Goal: Information Seeking & Learning: Learn about a topic

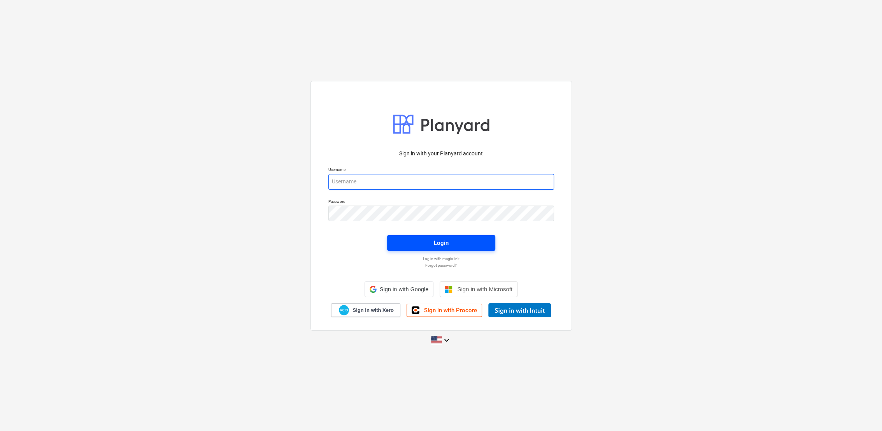
type input "[PERSON_NAME][EMAIL_ADDRESS][PERSON_NAME][DOMAIN_NAME]"
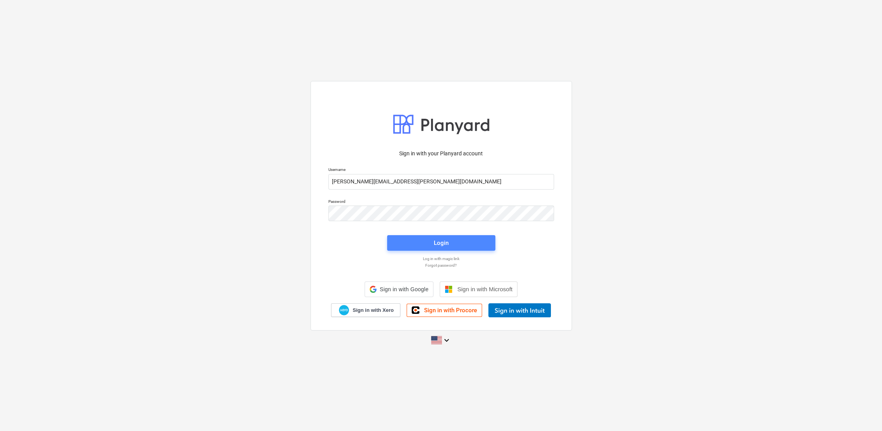
click at [447, 244] on div "Login" at bounding box center [442, 242] width 118 height 25
click at [446, 238] on div "Login" at bounding box center [441, 243] width 15 height 10
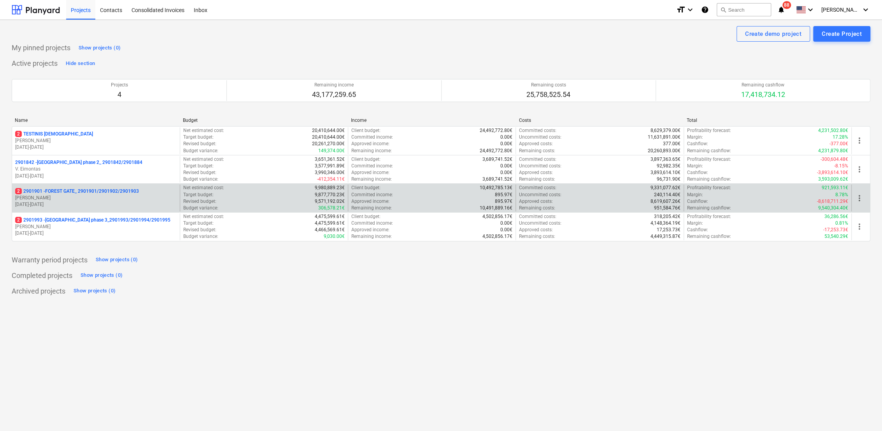
click at [118, 193] on p "2 2901901 - FOREST GATE_ 2901901/2901902/2901903" at bounding box center [77, 191] width 124 height 7
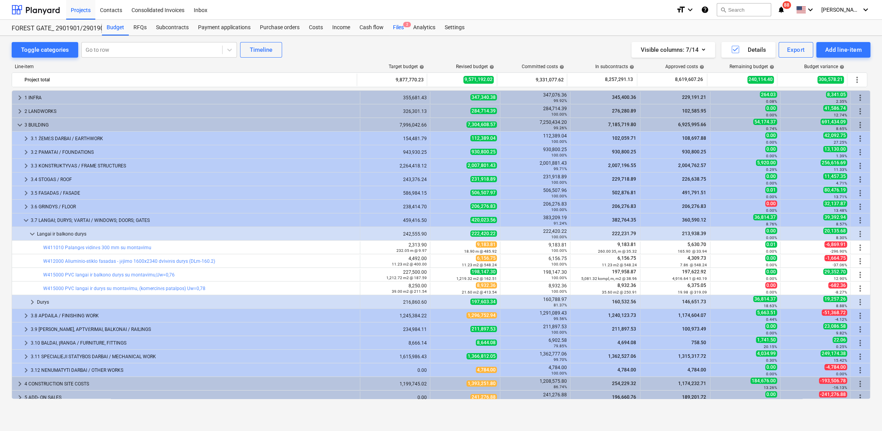
click at [400, 25] on div "Files 2" at bounding box center [398, 28] width 20 height 16
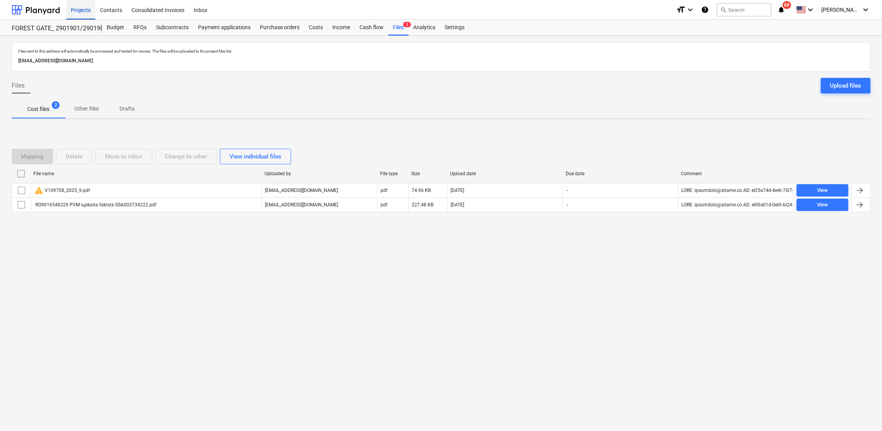
click at [79, 12] on div "Projects" at bounding box center [80, 10] width 29 height 20
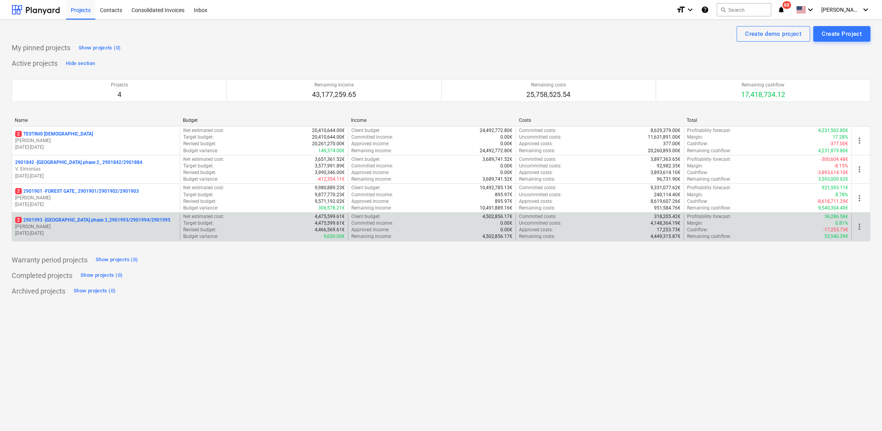
click at [35, 217] on p "2 2901993 - [GEOGRAPHIC_DATA] phase 3_2901993/2901994/2901995" at bounding box center [92, 220] width 155 height 7
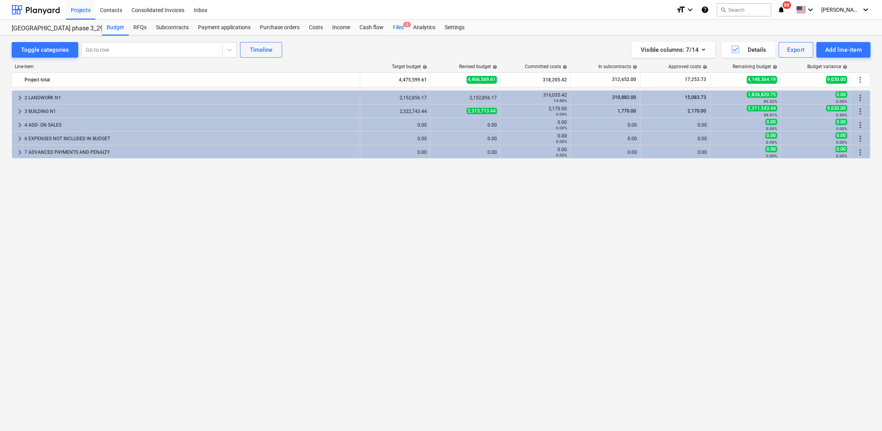
click at [404, 27] on span "2" at bounding box center [407, 24] width 8 height 5
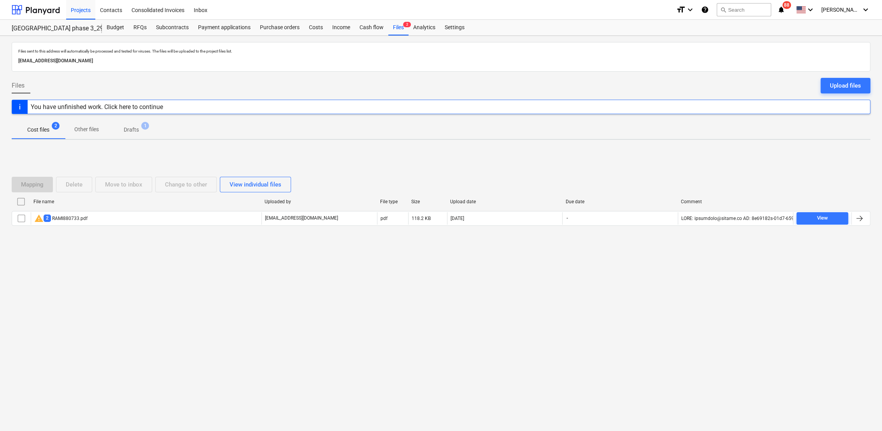
click at [127, 126] on p "Drafts" at bounding box center [131, 130] width 15 height 8
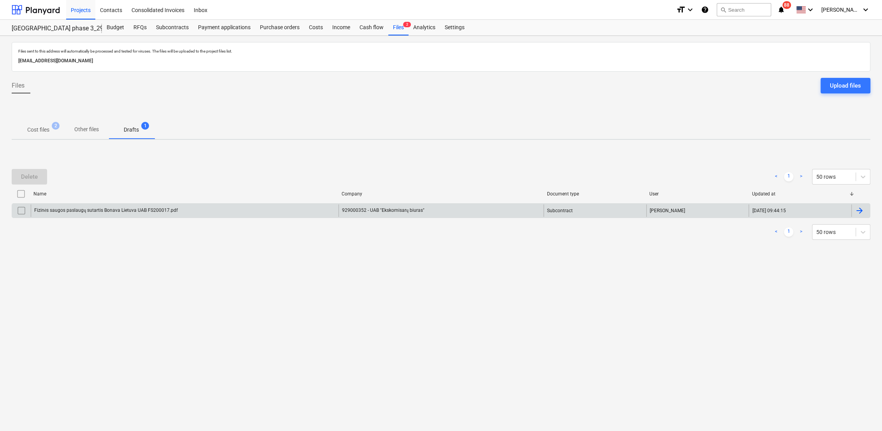
click at [866, 210] on div at bounding box center [861, 210] width 19 height 12
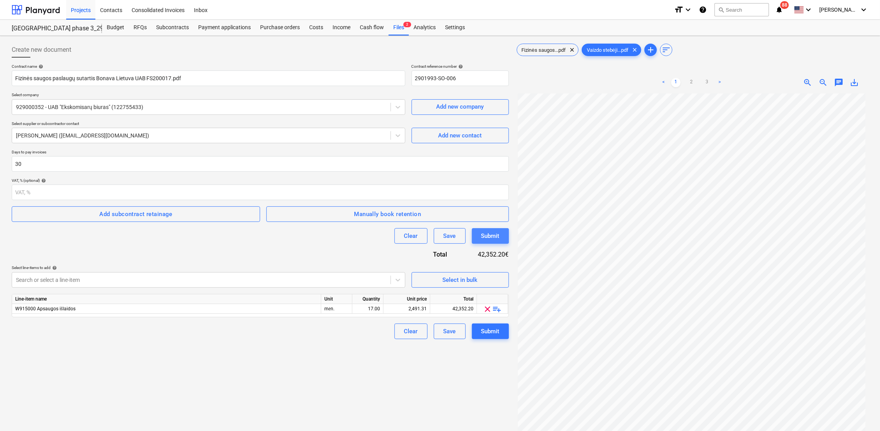
click at [488, 237] on div "Submit" at bounding box center [490, 236] width 18 height 10
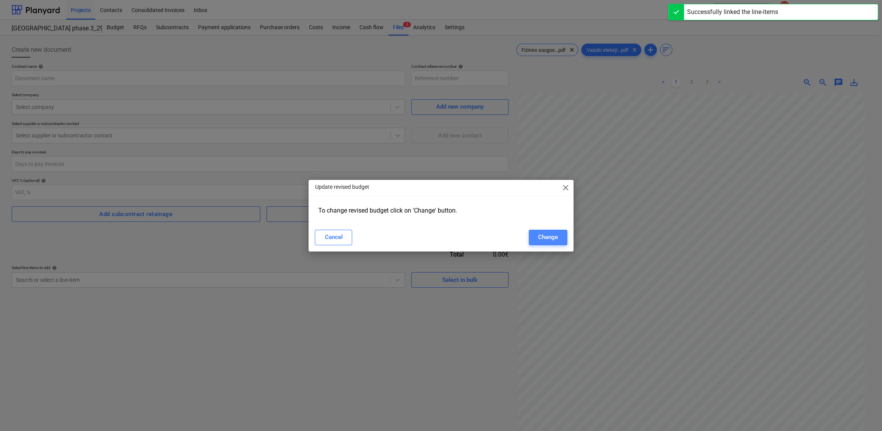
click at [541, 237] on div "Change" at bounding box center [548, 237] width 20 height 10
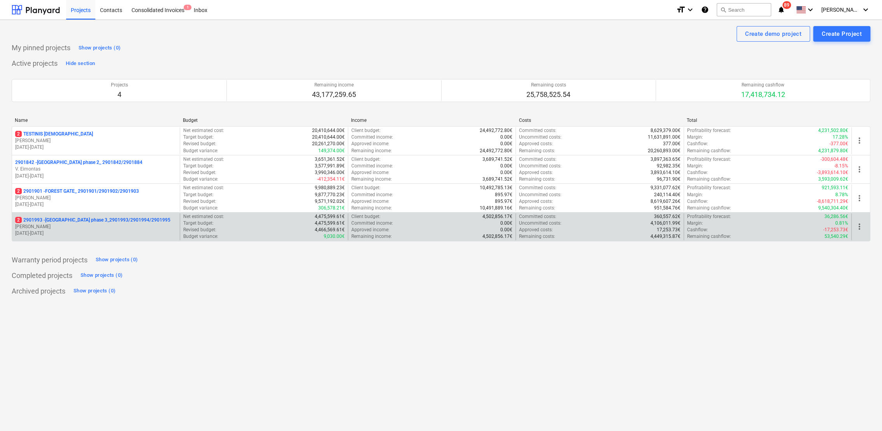
click at [79, 223] on p "2 2901993 - [GEOGRAPHIC_DATA] phase 3_2901993/2901994/2901995" at bounding box center [92, 220] width 155 height 7
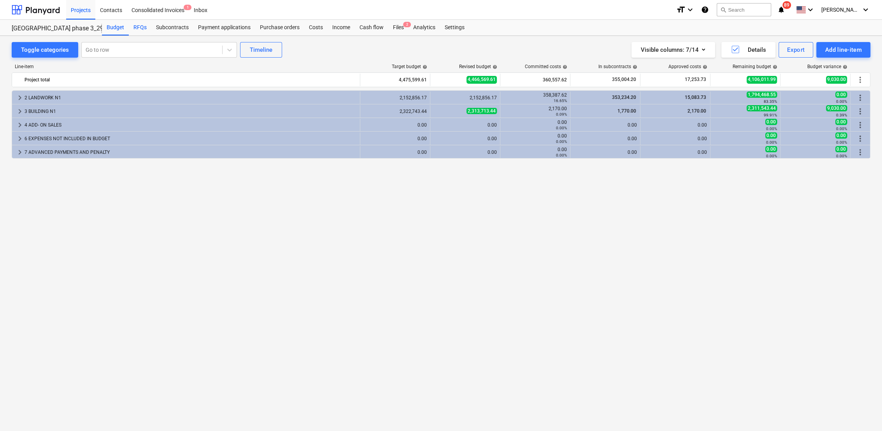
click at [142, 29] on div "RFQs" at bounding box center [140, 28] width 23 height 16
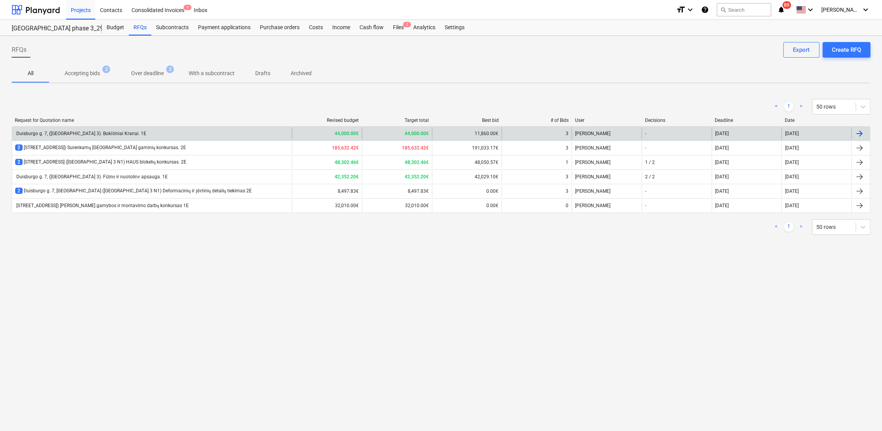
click at [118, 134] on div "Duisburgo g. 7, (Lake Town 3). Bokštiniai Kranai. 1E" at bounding box center [80, 134] width 131 height 6
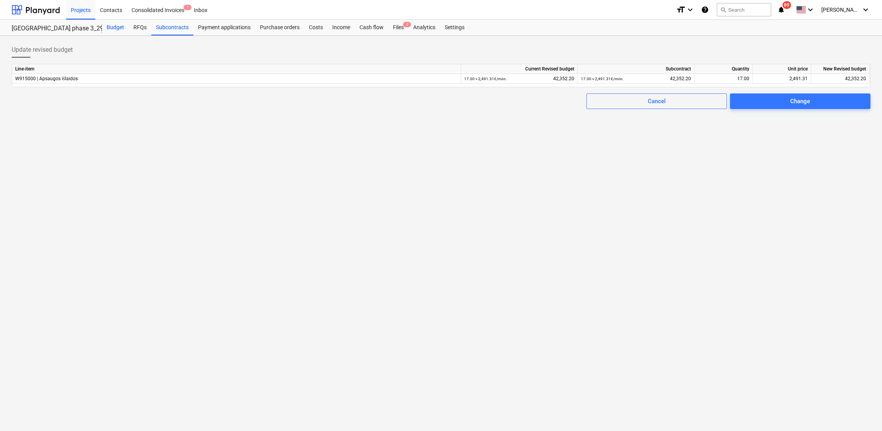
click at [112, 30] on div "Budget" at bounding box center [115, 28] width 27 height 16
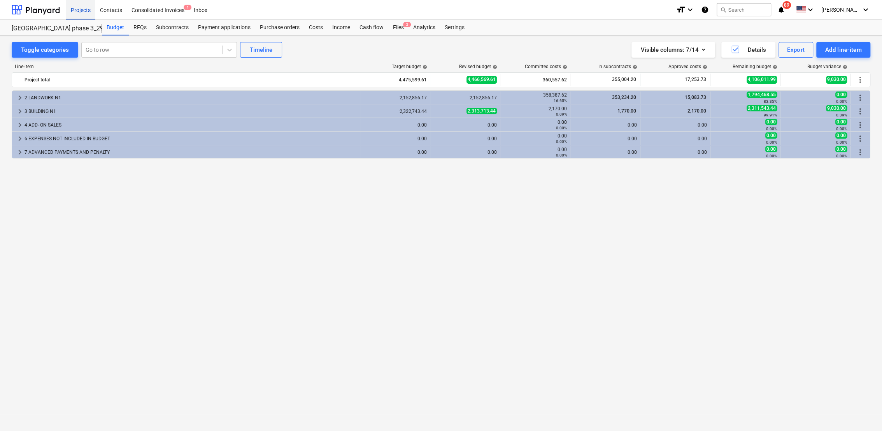
click at [86, 9] on div "Projects" at bounding box center [80, 10] width 29 height 20
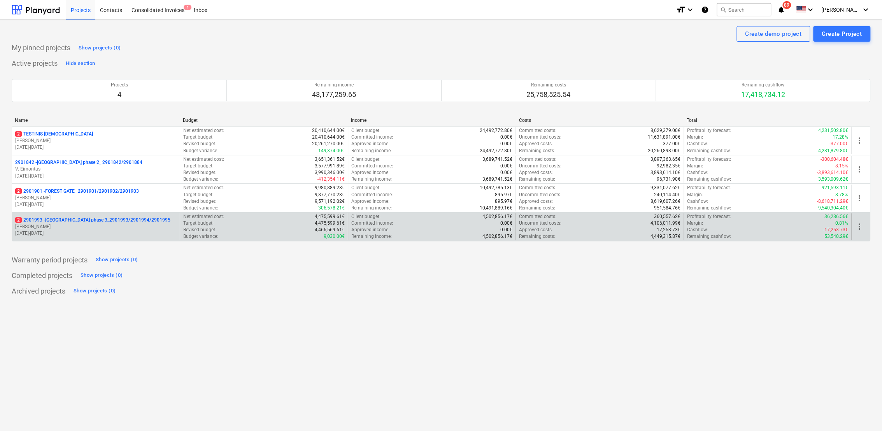
click at [70, 218] on p "2 2901993 - [GEOGRAPHIC_DATA] phase 3_2901993/2901994/2901995" at bounding box center [92, 220] width 155 height 7
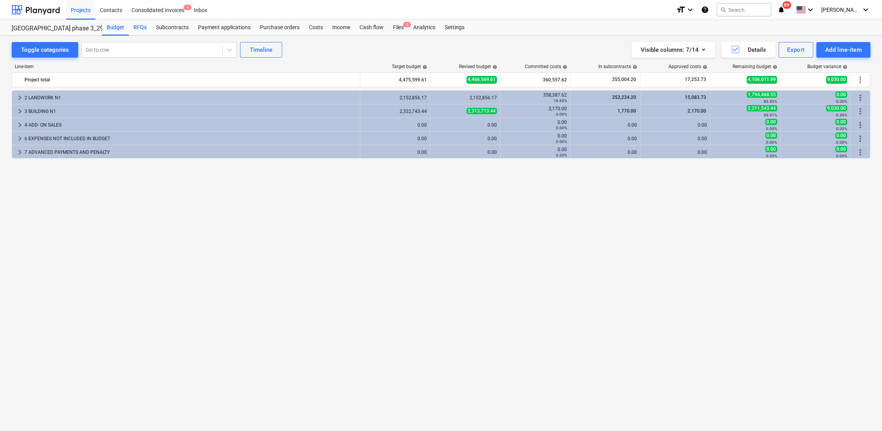
click at [137, 27] on div "RFQs" at bounding box center [140, 28] width 23 height 16
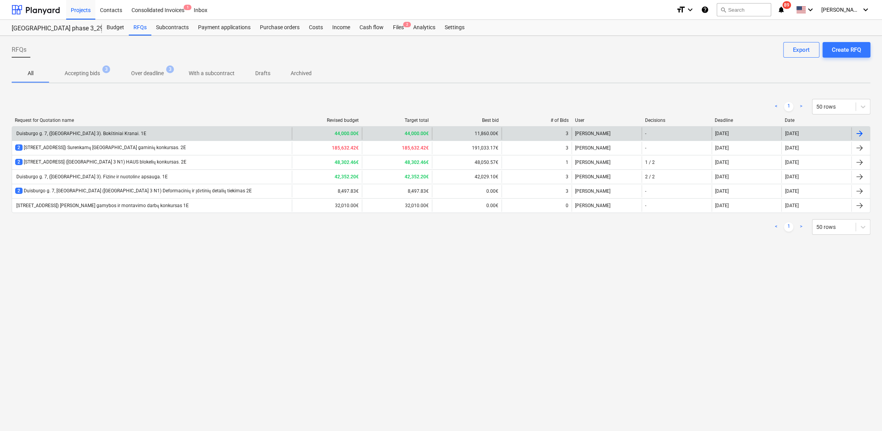
click at [81, 131] on div "Duisburgo g. 7, (Lake Town 3). Bokštiniai Kranai. 1E" at bounding box center [80, 134] width 131 height 6
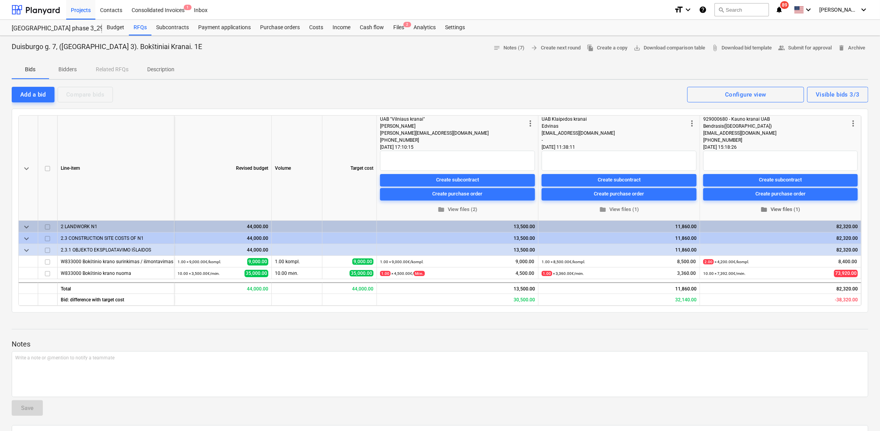
click at [776, 208] on span "folder View files (1)" at bounding box center [780, 209] width 148 height 9
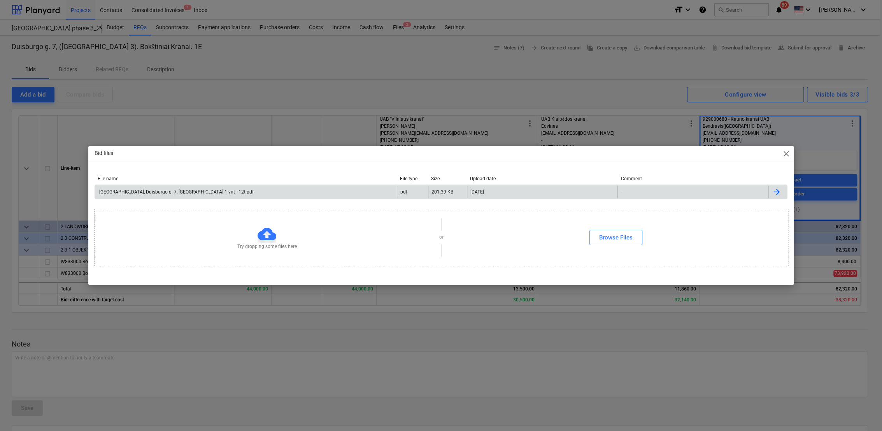
click at [228, 195] on div "Bonava, Duisburgo g. 7, Vilnius. 1 vnt - 12t.pdf" at bounding box center [246, 192] width 302 height 12
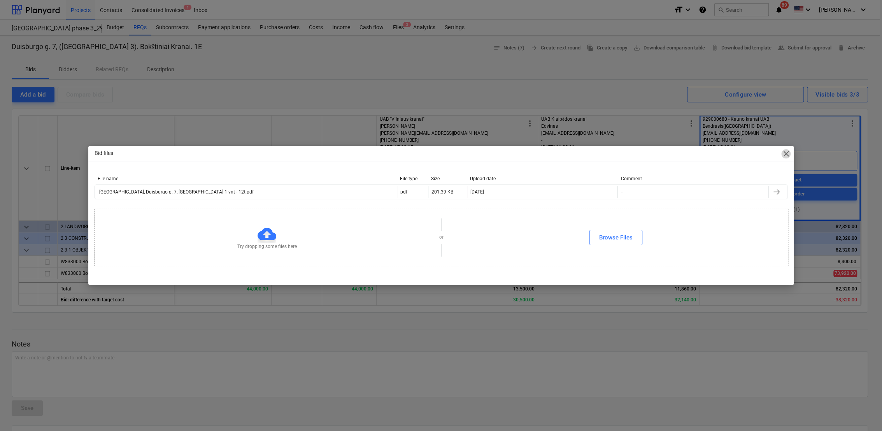
drag, startPoint x: 784, startPoint y: 153, endPoint x: 780, endPoint y: 155, distance: 4.2
click at [784, 153] on span "close" at bounding box center [786, 153] width 9 height 9
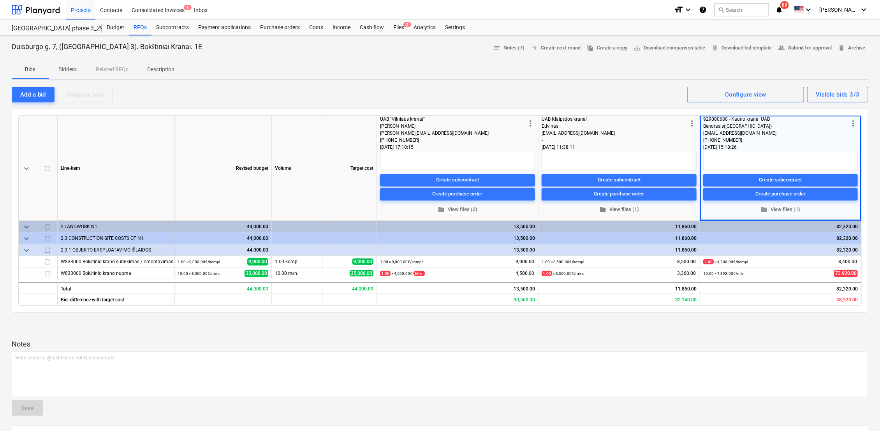
click at [626, 209] on span "folder View files (1)" at bounding box center [619, 209] width 149 height 9
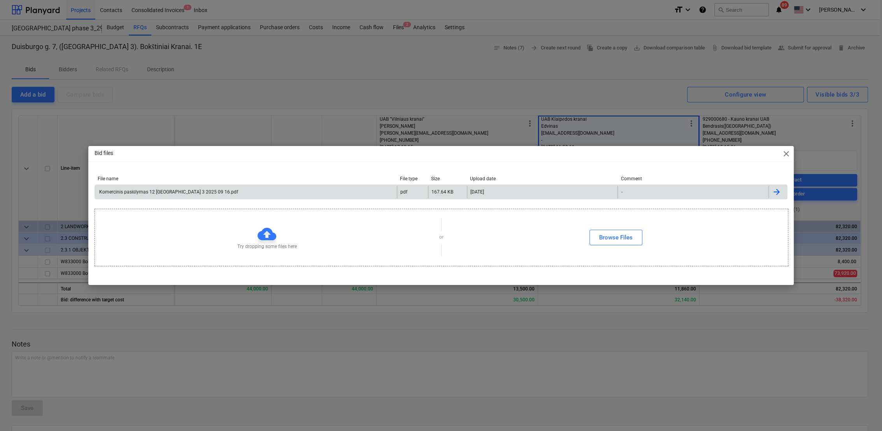
click at [187, 189] on div "Komercinis pasiūlymas 12 tonų Lake town 3 2025 09 16.pdf" at bounding box center [246, 192] width 302 height 12
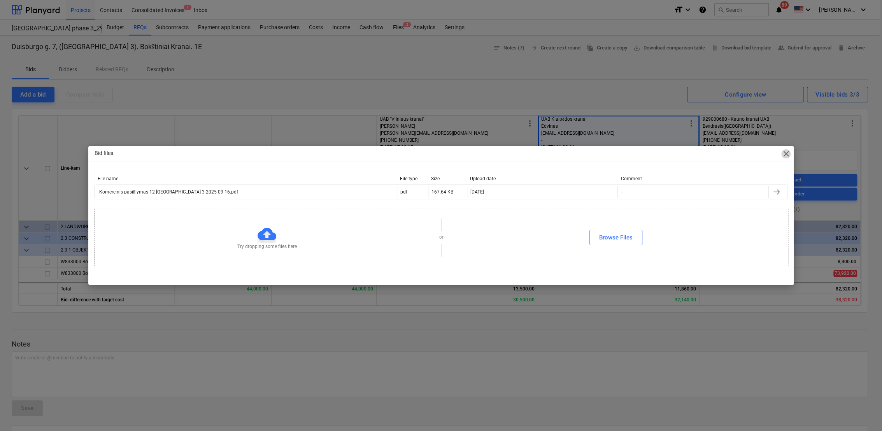
click at [789, 151] on span "close" at bounding box center [786, 153] width 9 height 9
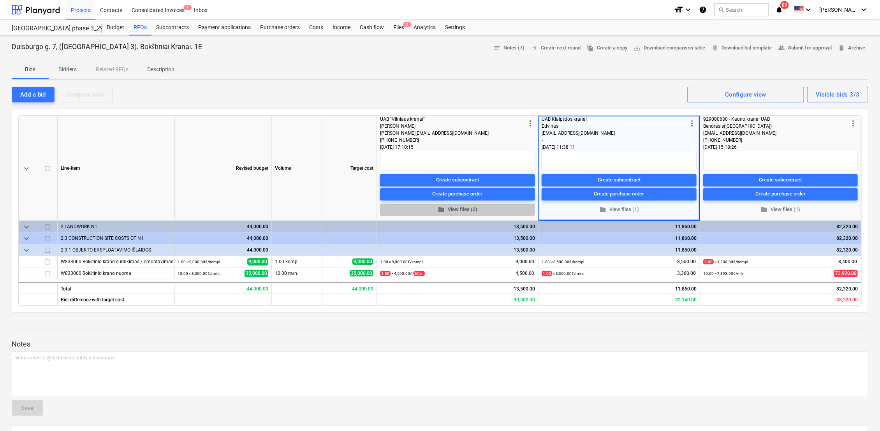
click at [450, 209] on span "folder View files (2)" at bounding box center [457, 209] width 149 height 9
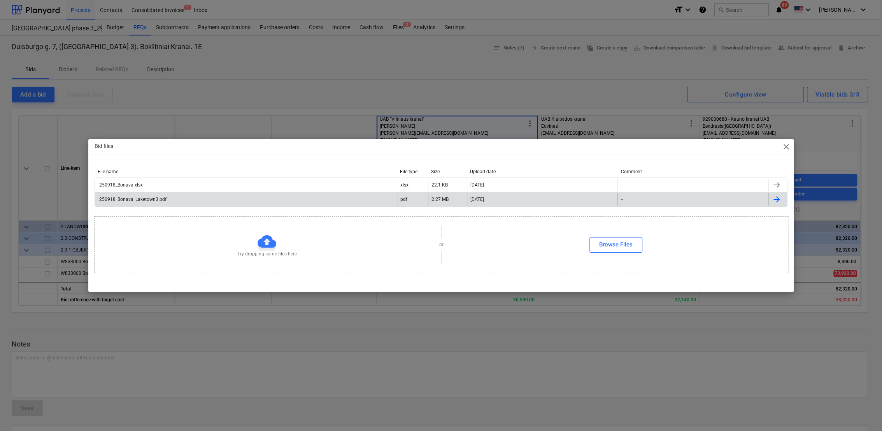
click at [166, 199] on div "250918_Bonava_Laketown3.pdf" at bounding box center [246, 199] width 302 height 12
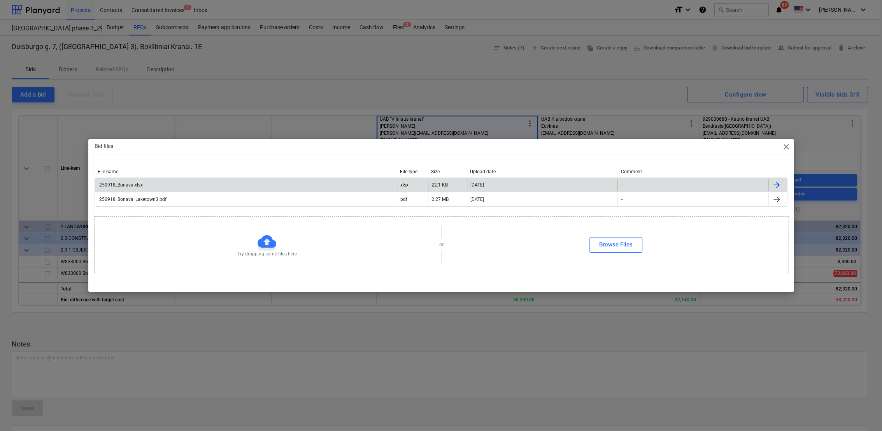
click at [125, 183] on div "250918_Bonava.xlsx" at bounding box center [120, 184] width 45 height 5
click at [782, 149] on span "close" at bounding box center [786, 146] width 9 height 9
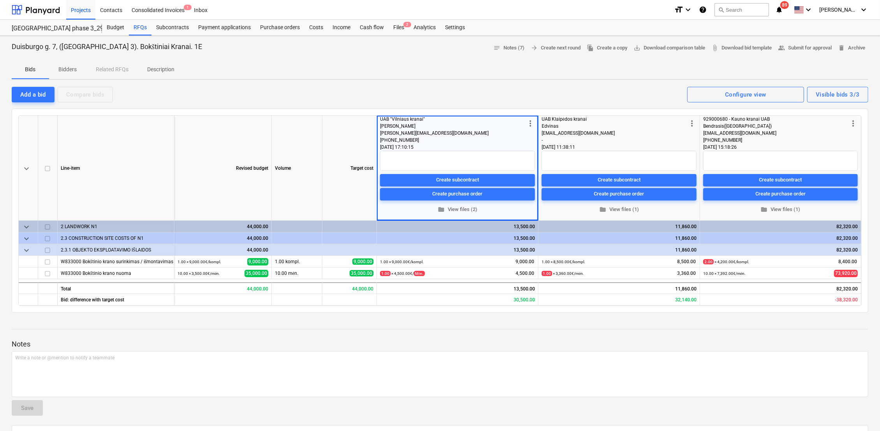
click at [401, 339] on p "Notes" at bounding box center [440, 343] width 856 height 9
drag, startPoint x: 185, startPoint y: 272, endPoint x: 173, endPoint y: 269, distance: 12.5
click at [0, 0] on div "W833000 Bokštinio krano nuoma 10.00 × 3,500.00€ / mėn. 35,000.00 10.00 mėn. 35,…" at bounding box center [0, 0] width 0 height 0
drag, startPoint x: 201, startPoint y: 275, endPoint x: 167, endPoint y: 275, distance: 34.3
click at [0, 0] on div "W833000 Bokštinio krano nuoma 10.00 × 3,500.00€ / mėn. 35,000.00 10.00 mėn. 35,…" at bounding box center [0, 0] width 0 height 0
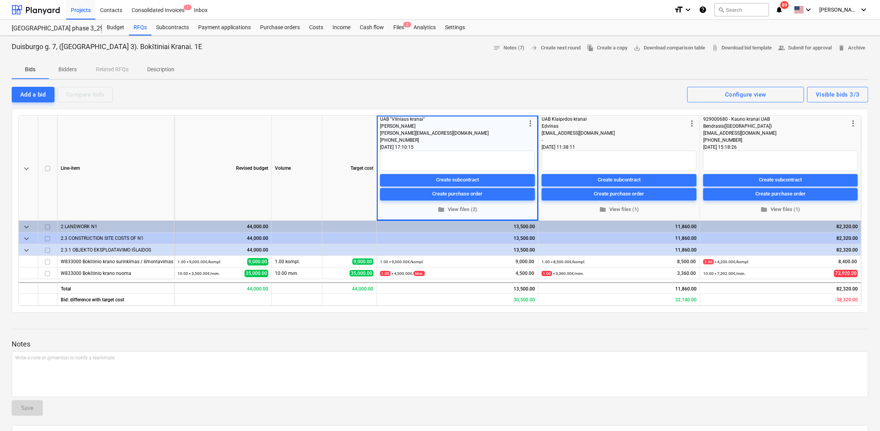
click at [213, 339] on p "Notes" at bounding box center [440, 343] width 856 height 9
drag, startPoint x: 267, startPoint y: 276, endPoint x: 241, endPoint y: 274, distance: 26.9
click at [241, 274] on div "10.00 × 3,500.00€ / mėn. 35,000.00" at bounding box center [223, 273] width 91 height 12
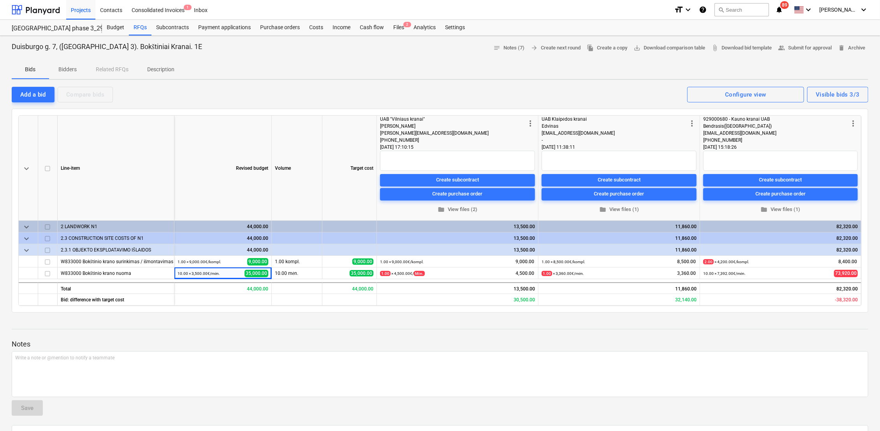
click at [236, 311] on div "keyboard_arrow_down Line-item Revised budget Volume Target cost more_vert UAB "…" at bounding box center [440, 211] width 856 height 204
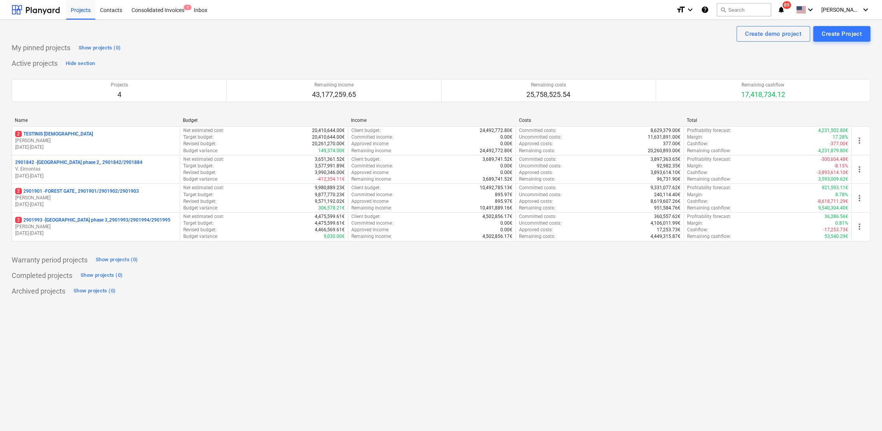
click at [67, 225] on p "[PERSON_NAME]" at bounding box center [96, 226] width 162 height 7
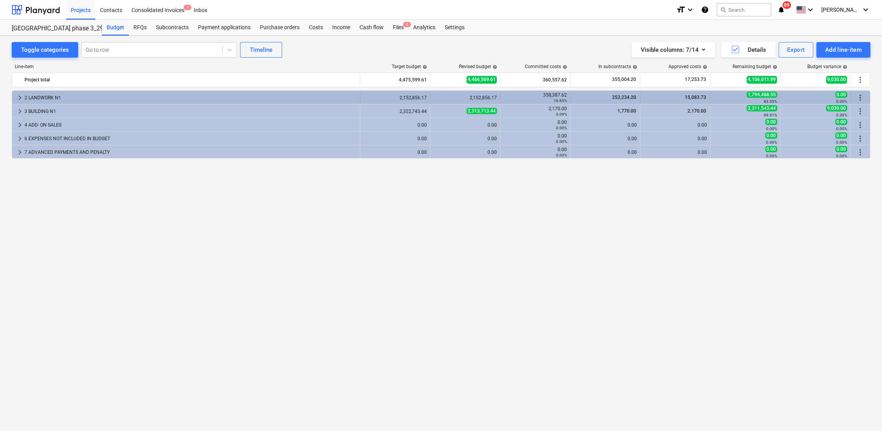
click at [21, 94] on span "keyboard_arrow_right" at bounding box center [19, 97] width 9 height 9
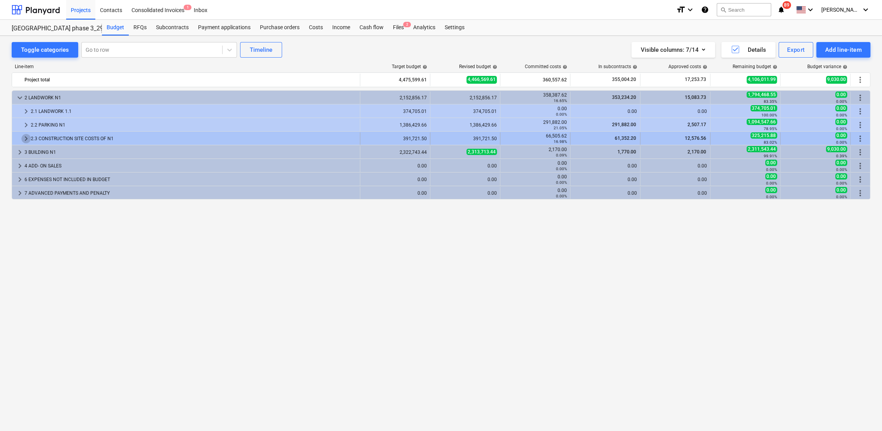
click at [26, 138] on span "keyboard_arrow_right" at bounding box center [25, 138] width 9 height 9
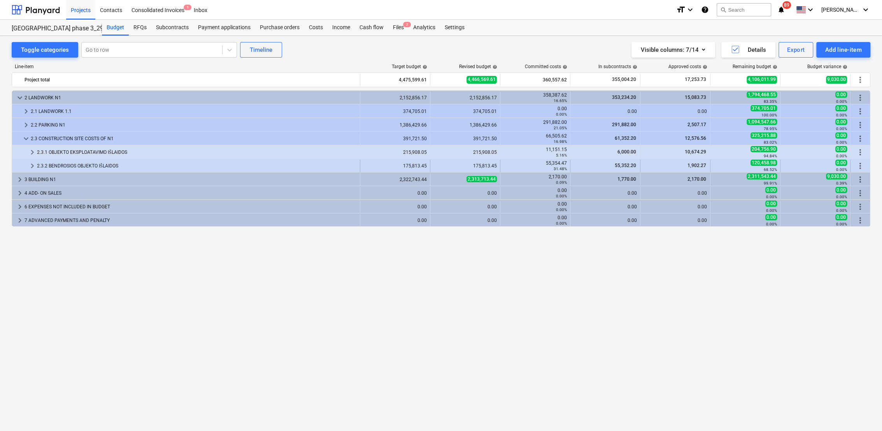
click at [29, 163] on span "keyboard_arrow_right" at bounding box center [32, 165] width 9 height 9
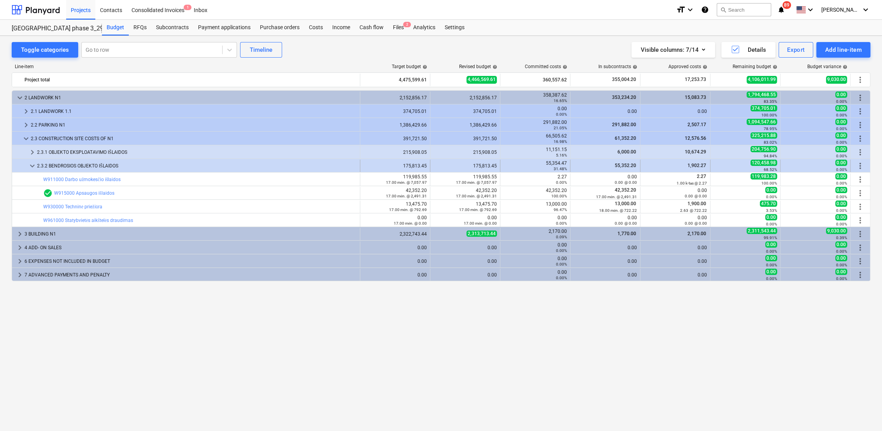
click at [29, 164] on span "keyboard_arrow_down" at bounding box center [32, 165] width 9 height 9
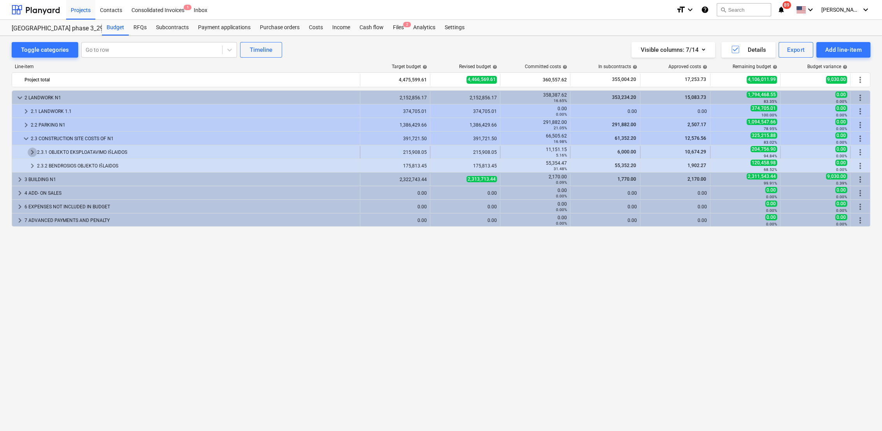
click at [31, 152] on span "keyboard_arrow_right" at bounding box center [32, 152] width 9 height 9
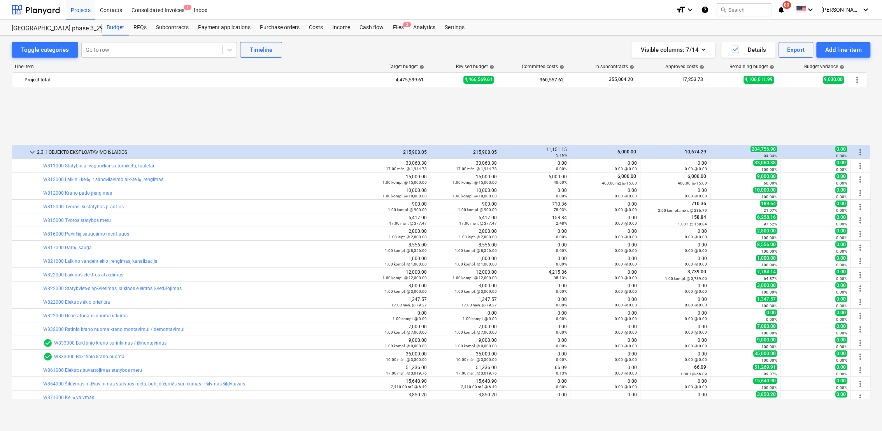
scroll to position [73, 0]
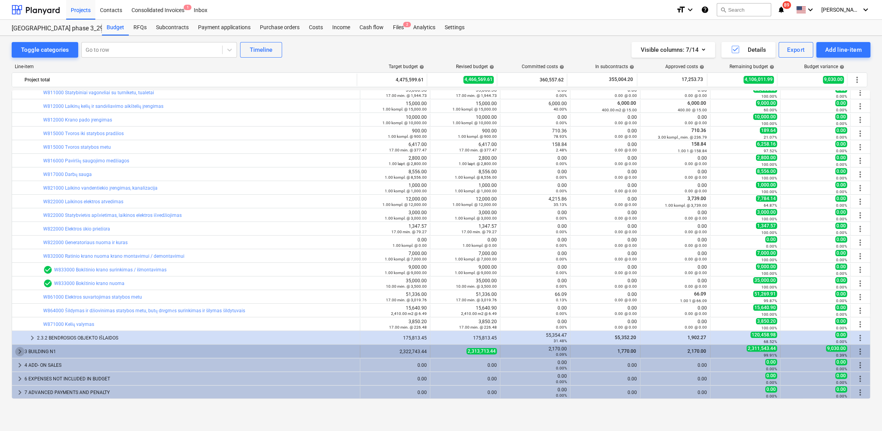
click at [21, 350] on span "keyboard_arrow_right" at bounding box center [19, 351] width 9 height 9
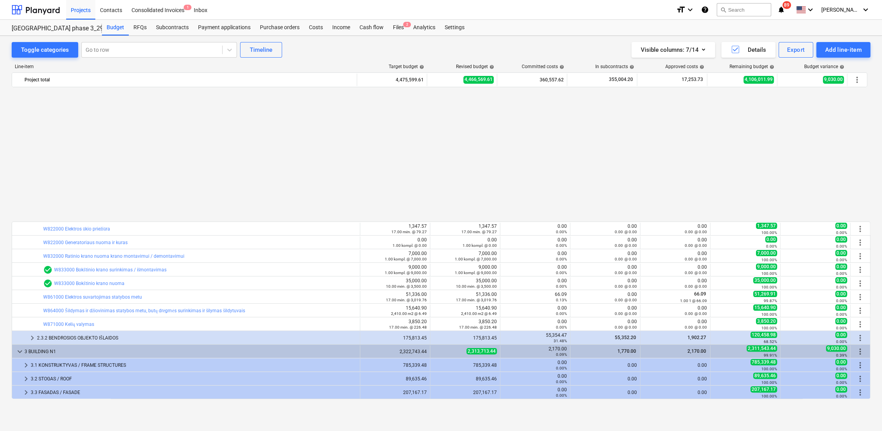
scroll to position [223, 0]
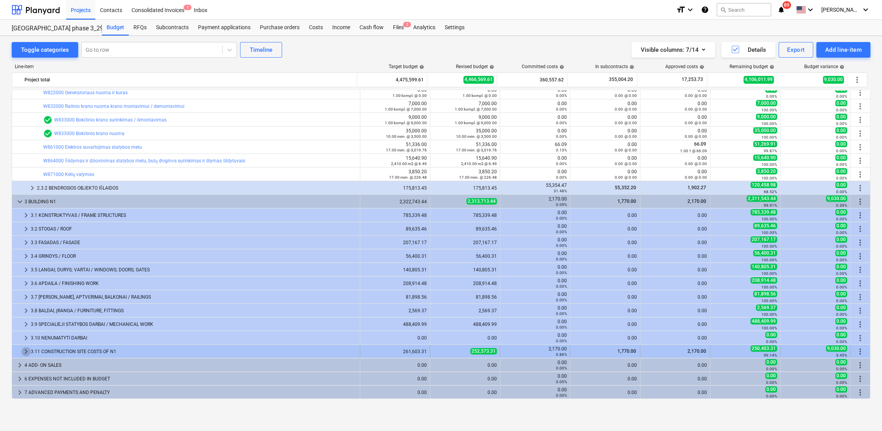
click at [24, 352] on span "keyboard_arrow_right" at bounding box center [25, 351] width 9 height 9
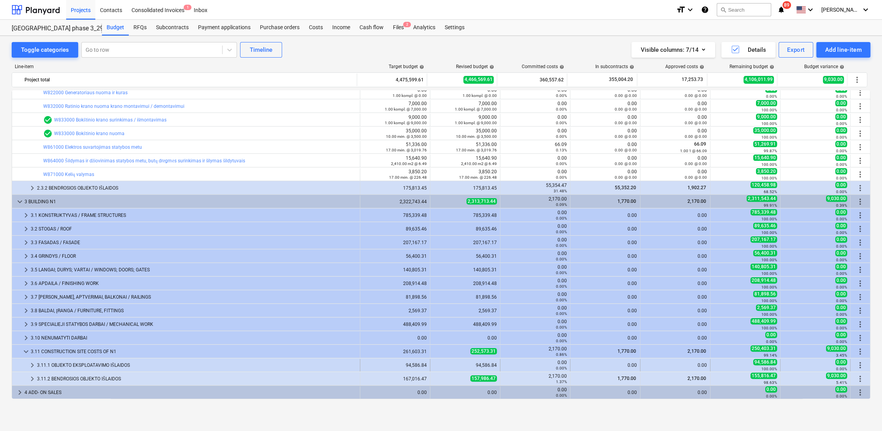
click at [31, 366] on span "keyboard_arrow_right" at bounding box center [32, 364] width 9 height 9
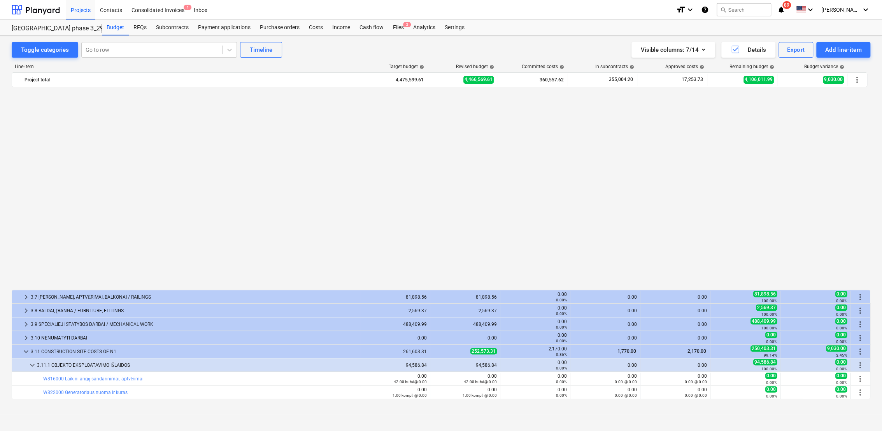
scroll to position [441, 0]
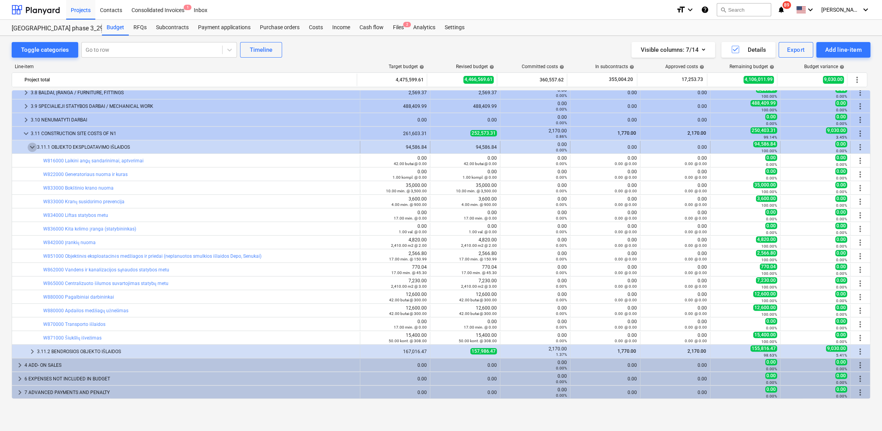
click at [32, 149] on span "keyboard_arrow_down" at bounding box center [32, 146] width 9 height 9
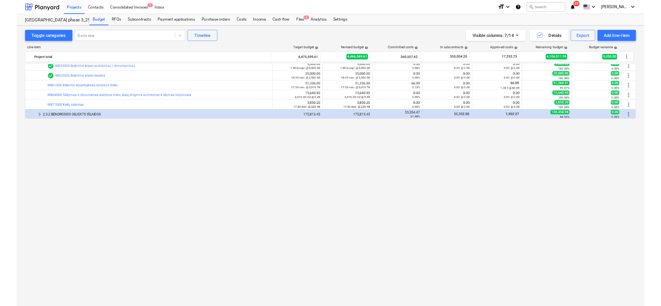
scroll to position [0, 0]
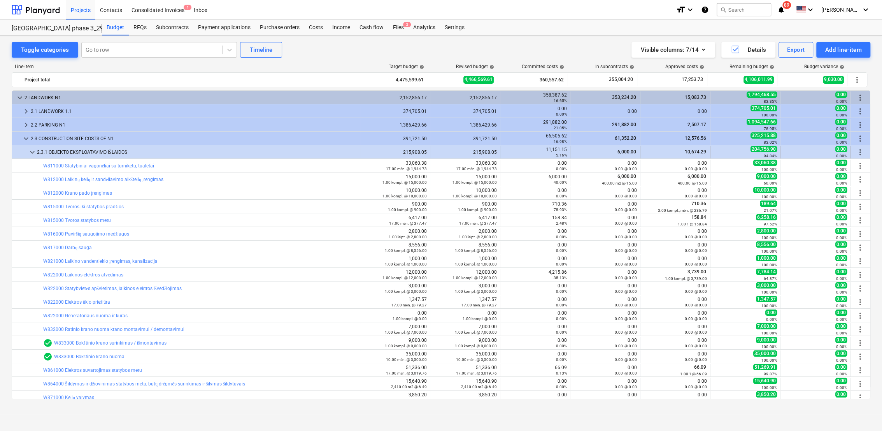
click at [32, 154] on span "keyboard_arrow_down" at bounding box center [32, 152] width 9 height 9
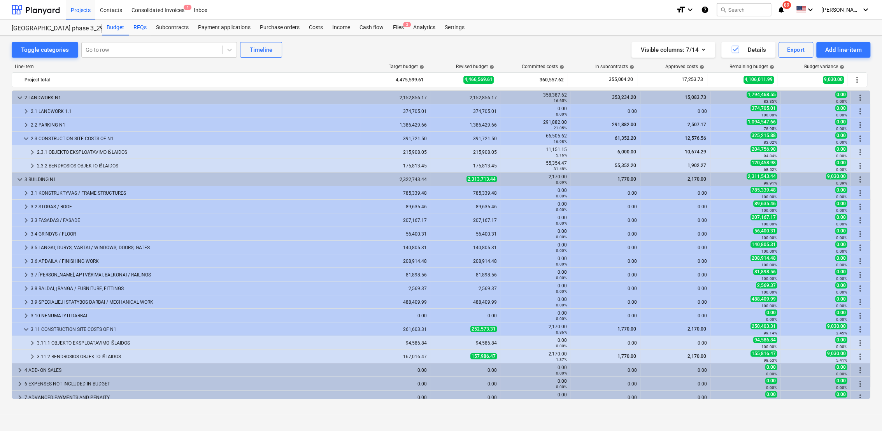
click at [134, 29] on div "RFQs" at bounding box center [140, 28] width 23 height 16
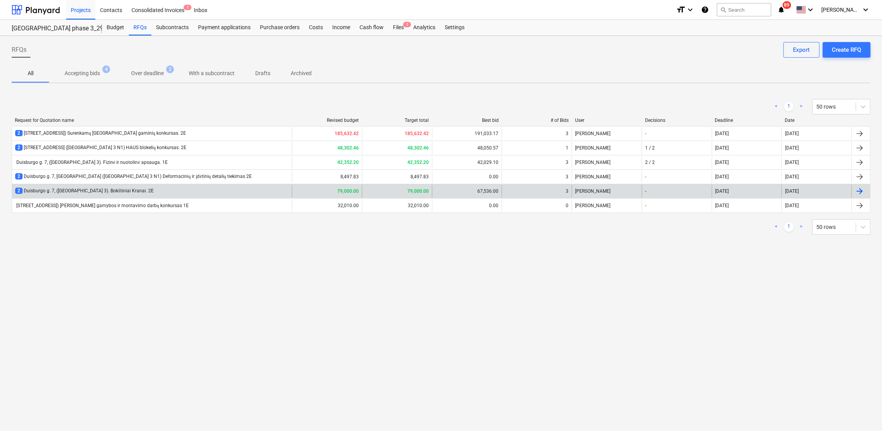
click at [111, 191] on div "2 Duisburgo g. 7, (Lake Town 3). Bokštiniai Kranai. 2E" at bounding box center [84, 191] width 139 height 7
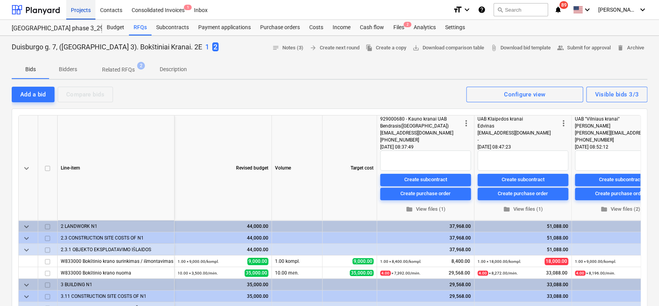
click at [86, 10] on div "Projects" at bounding box center [80, 10] width 29 height 20
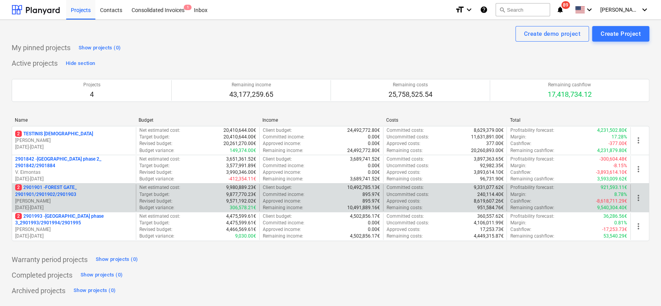
click at [69, 203] on p "[PERSON_NAME]" at bounding box center [74, 201] width 118 height 7
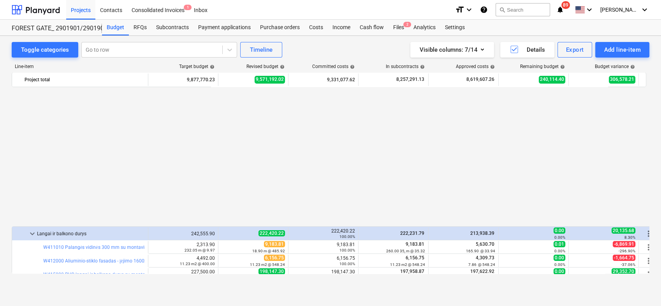
scroll to position [156, 0]
